Goal: Task Accomplishment & Management: Manage account settings

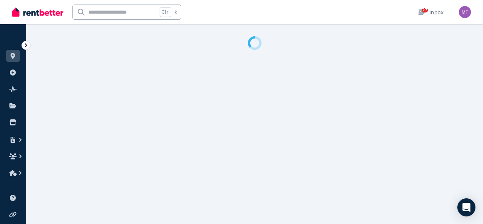
select select "**********"
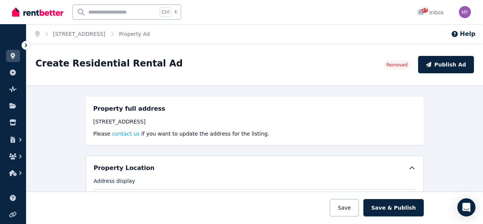
click at [38, 34] on icon "Breadcrumb" at bounding box center [37, 33] width 4 height 5
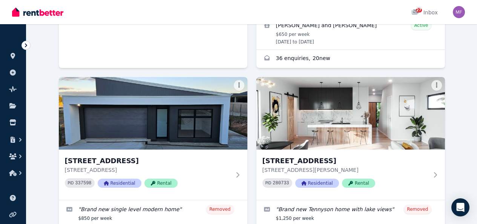
scroll to position [427, 0]
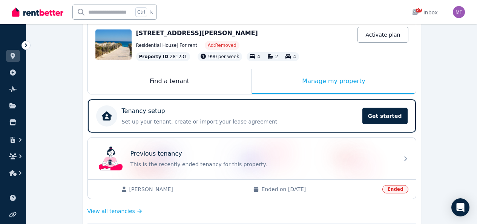
scroll to position [78, 0]
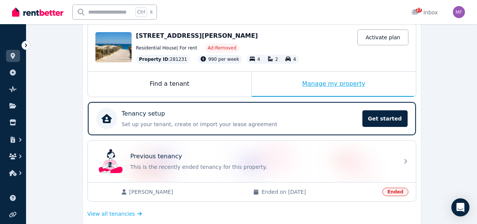
click at [331, 80] on div "Manage my property" at bounding box center [334, 84] width 164 height 25
click at [329, 83] on div "Manage my property" at bounding box center [334, 84] width 164 height 25
click at [161, 88] on div "Find a tenant" at bounding box center [170, 84] width 164 height 25
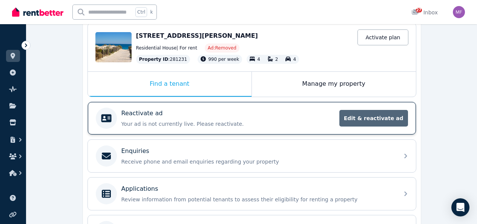
click at [373, 124] on span "Edit & reactivate ad" at bounding box center [374, 118] width 69 height 17
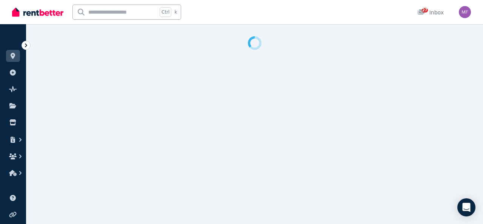
select select "**********"
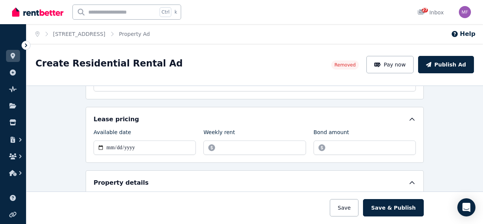
scroll to position [113, 0]
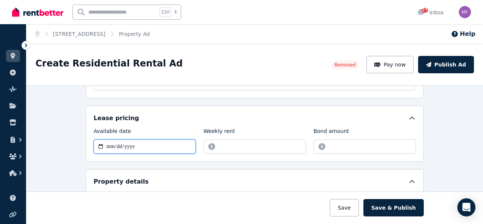
click at [99, 147] on input "**********" at bounding box center [145, 146] width 102 height 14
type input "**********"
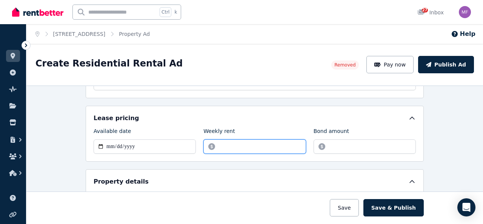
click at [235, 146] on input "******" at bounding box center [254, 146] width 102 height 14
type input "*"
type input "****"
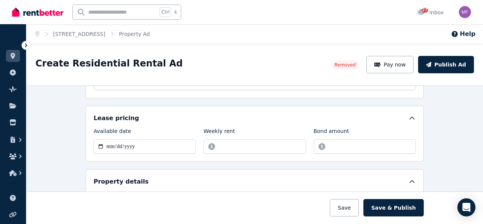
click at [256, 130] on div "Weekly rent" at bounding box center [254, 132] width 102 height 11
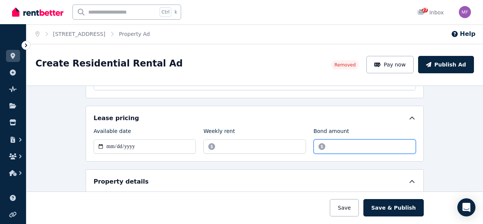
click at [350, 146] on input "*******" at bounding box center [364, 146] width 102 height 14
drag, startPoint x: 350, startPoint y: 146, endPoint x: 319, endPoint y: 145, distance: 31.3
click at [319, 145] on input "*******" at bounding box center [364, 146] width 102 height 14
type input "****"
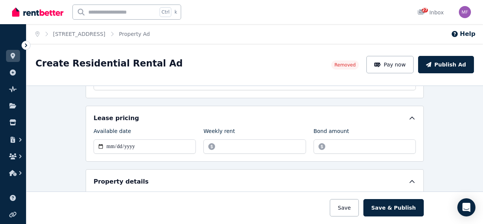
click at [273, 131] on div "Weekly rent" at bounding box center [254, 132] width 102 height 11
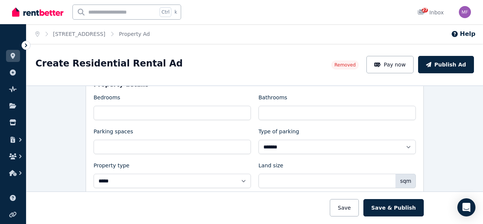
scroll to position [214, 0]
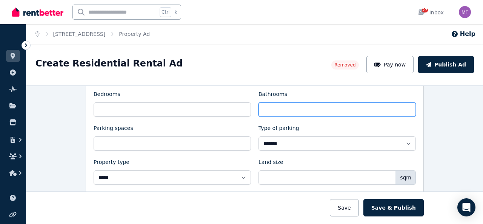
click at [267, 113] on input "*" at bounding box center [336, 109] width 157 height 14
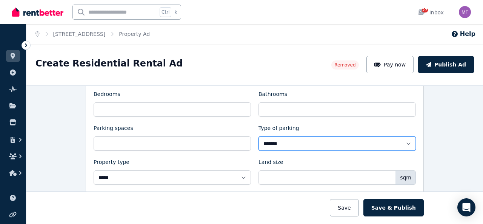
click at [283, 145] on select "**********" at bounding box center [336, 143] width 157 height 14
select select "**********"
click at [258, 136] on select "**********" at bounding box center [336, 143] width 157 height 14
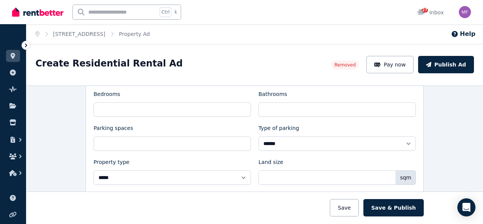
click at [235, 162] on div "Property type" at bounding box center [172, 163] width 157 height 11
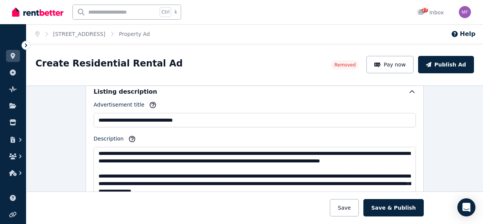
scroll to position [25, 0]
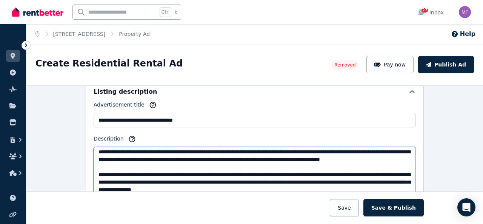
click at [372, 152] on textarea "Description" at bounding box center [255, 173] width 322 height 52
click at [205, 162] on textarea "Description" at bounding box center [255, 173] width 322 height 52
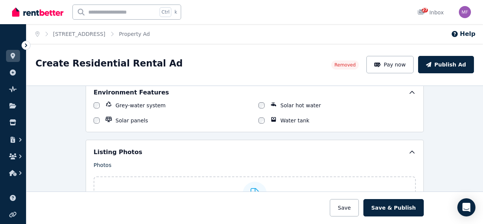
scroll to position [739, 0]
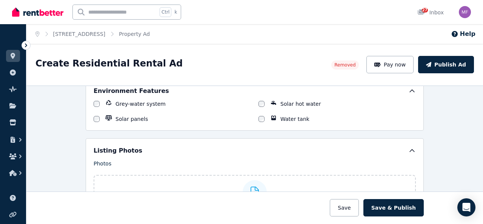
type textarea "**********"
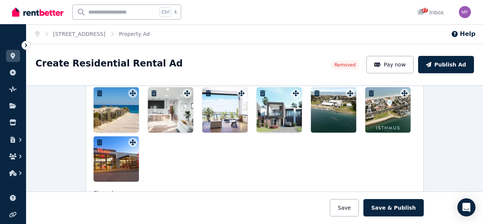
scroll to position [880, 0]
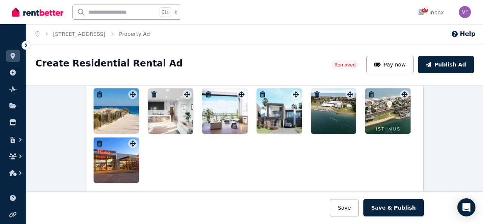
click at [97, 143] on icon "button" at bounding box center [99, 143] width 5 height 6
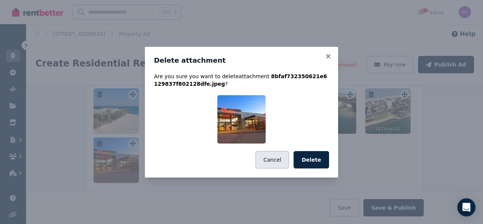
click at [286, 160] on button "Cancel" at bounding box center [272, 159] width 34 height 17
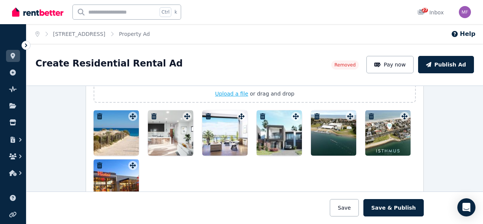
scroll to position [857, 0]
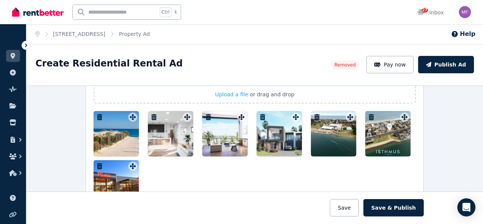
click at [261, 116] on icon "button" at bounding box center [263, 117] width 8 height 6
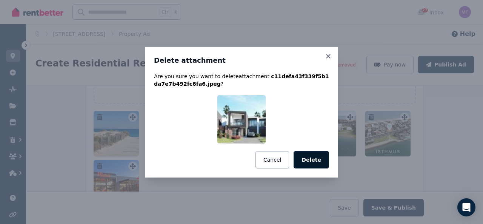
click at [311, 160] on button "Delete" at bounding box center [310, 159] width 35 height 17
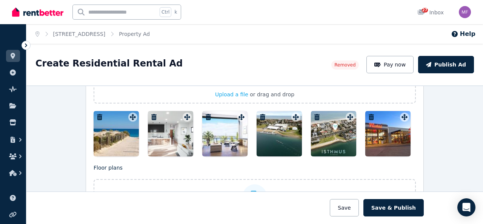
click at [151, 118] on icon "button" at bounding box center [153, 117] width 5 height 6
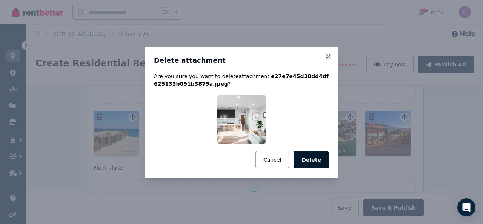
click at [306, 160] on button "Delete" at bounding box center [310, 159] width 35 height 17
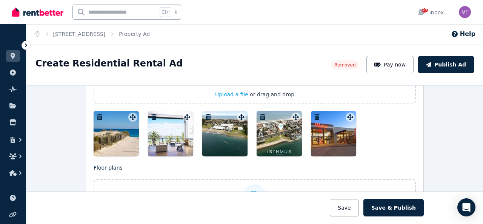
click at [232, 94] on span "Upload a file" at bounding box center [231, 94] width 33 height 6
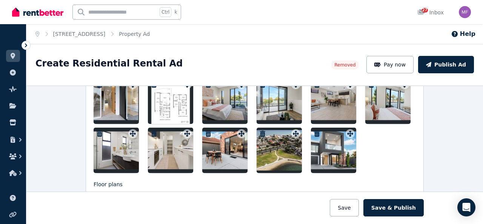
scroll to position [940, 0]
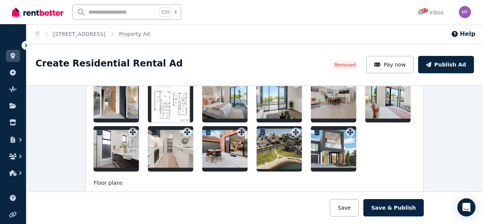
drag, startPoint x: 327, startPoint y: 147, endPoint x: 139, endPoint y: 110, distance: 191.8
click at [139, 110] on div at bounding box center [255, 99] width 322 height 143
drag, startPoint x: 329, startPoint y: 148, endPoint x: 289, endPoint y: 114, distance: 52.5
click at [289, 114] on div at bounding box center [255, 99] width 322 height 143
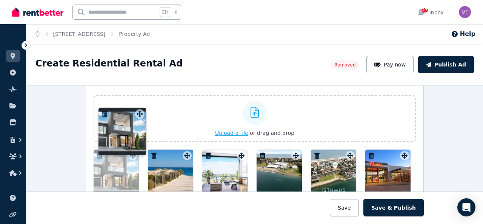
scroll to position [813, 0]
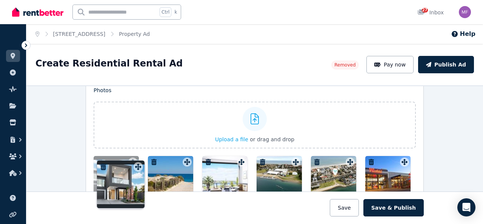
drag, startPoint x: 345, startPoint y: 129, endPoint x: 135, endPoint y: 157, distance: 212.0
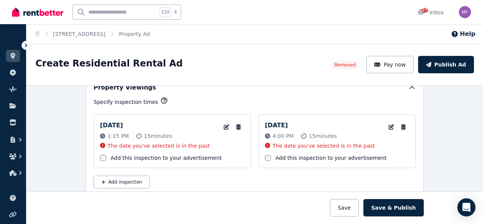
scroll to position [1175, 0]
click at [237, 127] on icon "button" at bounding box center [239, 126] width 8 height 5
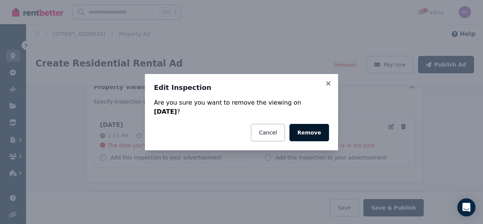
click at [313, 137] on button "Remove" at bounding box center [309, 132] width 40 height 17
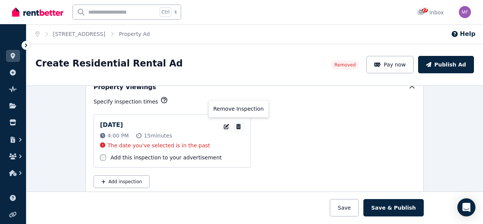
click at [237, 125] on icon "button" at bounding box center [238, 126] width 5 height 5
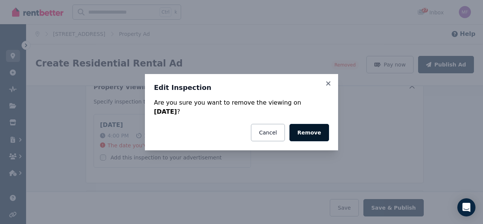
click at [311, 135] on button "Remove" at bounding box center [309, 132] width 40 height 17
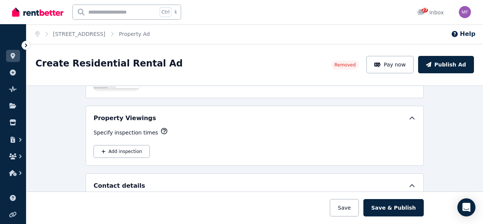
scroll to position [1144, 0]
click at [124, 148] on button "Add inspection" at bounding box center [122, 151] width 56 height 13
select select "**"
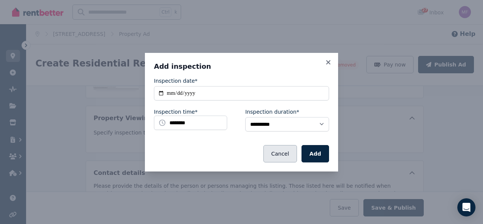
click at [287, 149] on button "Cancel" at bounding box center [280, 153] width 34 height 17
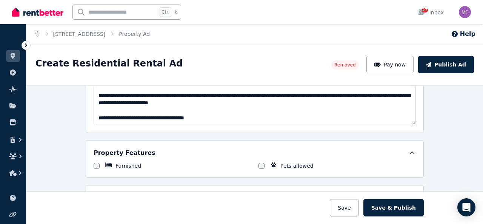
scroll to position [417, 0]
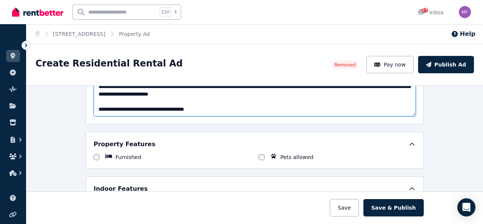
click at [215, 112] on textarea "Description" at bounding box center [255, 90] width 322 height 52
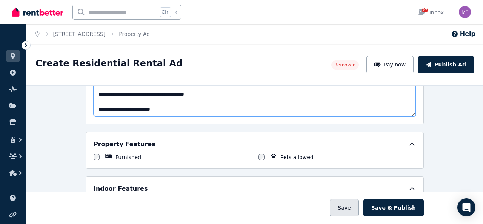
type textarea "**********"
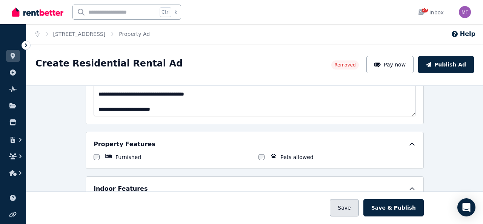
click at [358, 208] on button "Save" at bounding box center [344, 207] width 29 height 17
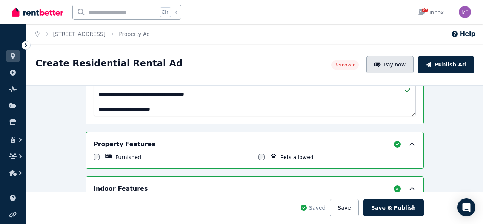
click at [401, 67] on button "Pay now" at bounding box center [390, 64] width 48 height 17
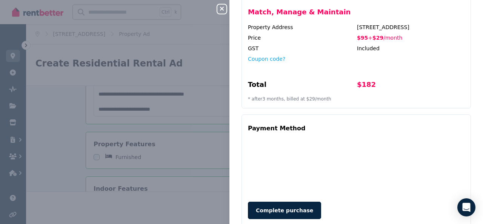
scroll to position [194, 0]
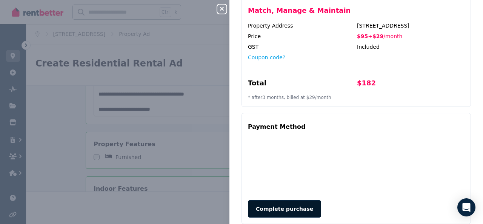
click at [282, 200] on button "Complete purchase" at bounding box center [284, 208] width 73 height 17
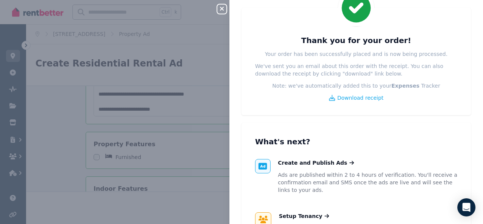
scroll to position [43, 0]
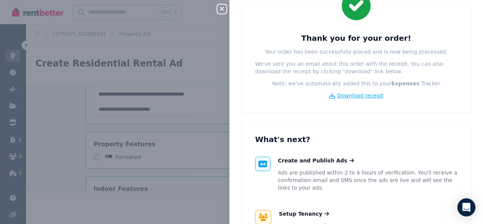
click at [357, 96] on span "Download receipt" at bounding box center [360, 96] width 46 height 8
click at [219, 7] on icon "button" at bounding box center [221, 9] width 9 height 6
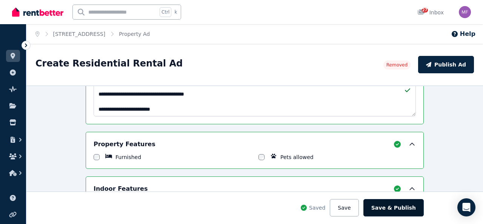
click at [386, 205] on button "Save & Publish" at bounding box center [393, 207] width 60 height 17
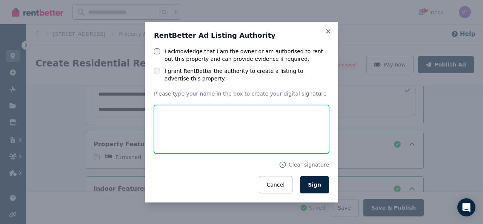
drag, startPoint x: 210, startPoint y: 141, endPoint x: 235, endPoint y: 123, distance: 30.8
click at [234, 123] on input "text" at bounding box center [241, 129] width 175 height 48
type input "**********"
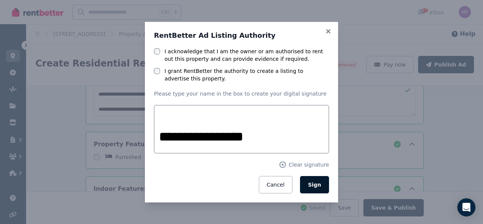
click at [320, 186] on span "Sign" at bounding box center [314, 184] width 13 height 6
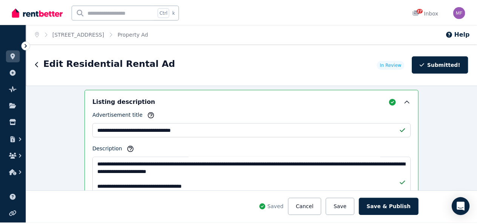
scroll to position [510, 0]
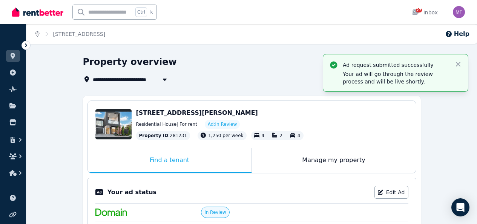
click at [37, 34] on icon "Breadcrumb" at bounding box center [37, 33] width 4 height 5
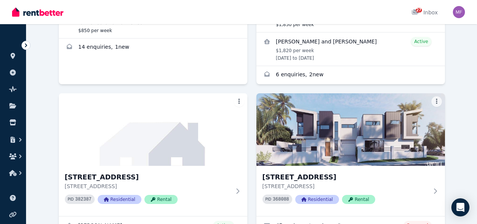
scroll to position [198, 0]
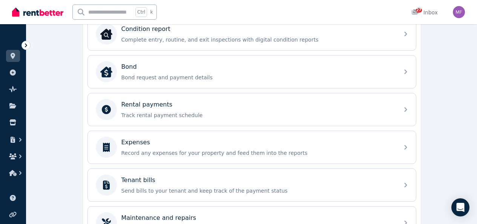
scroll to position [264, 0]
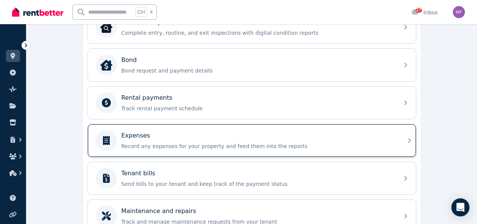
click at [241, 146] on p "Record any expenses for your property and feed them into the reports" at bounding box center [257, 146] width 273 height 8
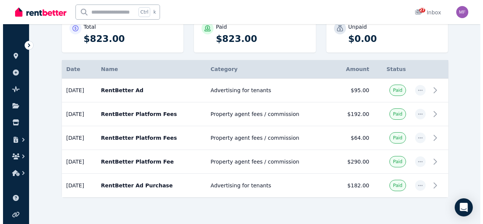
scroll to position [111, 0]
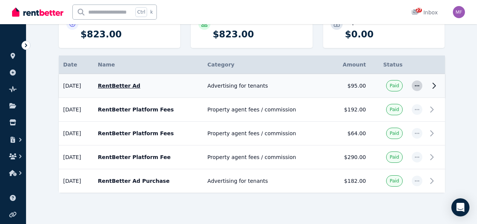
click at [420, 85] on icon "button" at bounding box center [417, 85] width 6 height 5
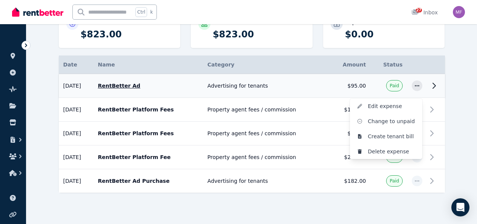
click at [439, 87] on icon at bounding box center [434, 85] width 9 height 9
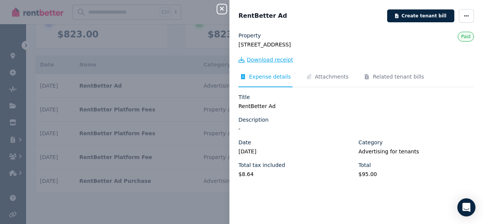
click at [279, 61] on span "Download receipt" at bounding box center [270, 60] width 46 height 8
